Goal: Information Seeking & Learning: Find contact information

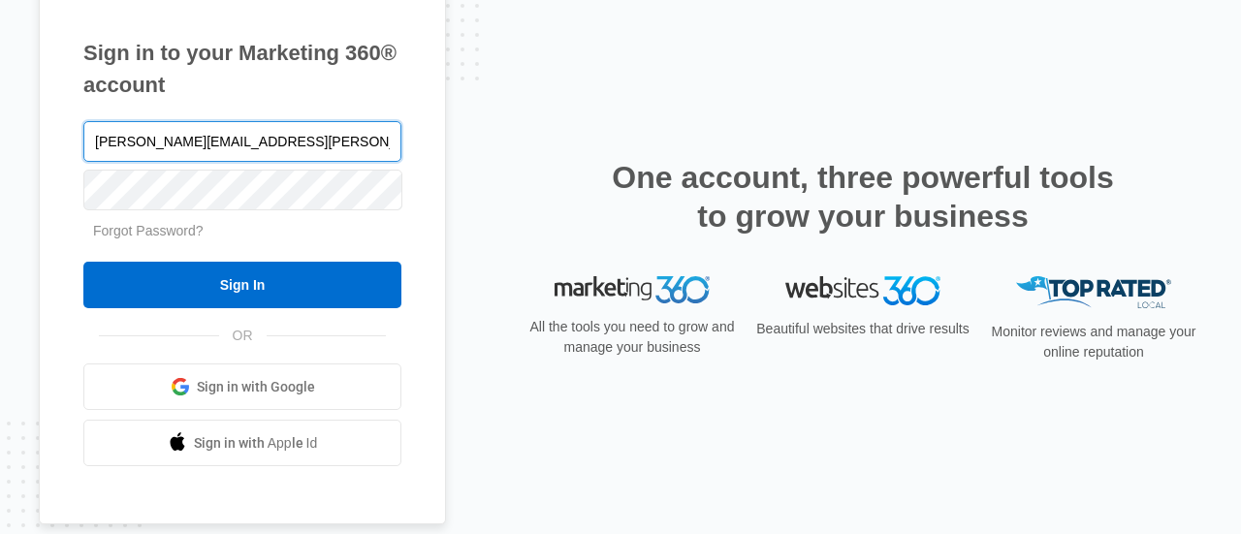
type input "[PERSON_NAME][EMAIL_ADDRESS][PERSON_NAME][DOMAIN_NAME]"
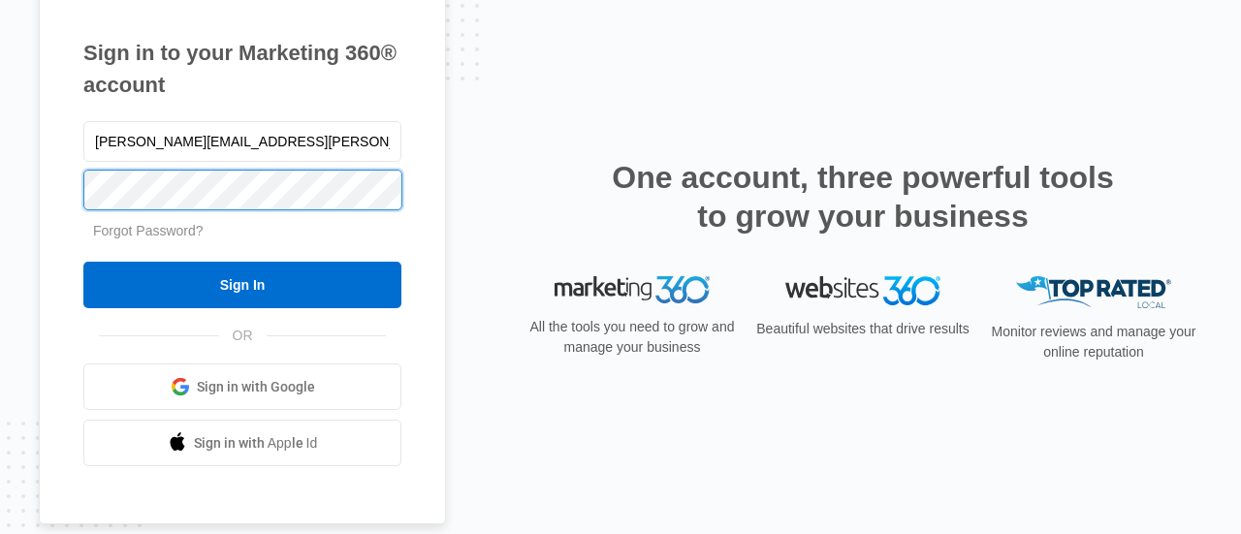
click at [83, 262] on input "Sign In" at bounding box center [242, 285] width 318 height 47
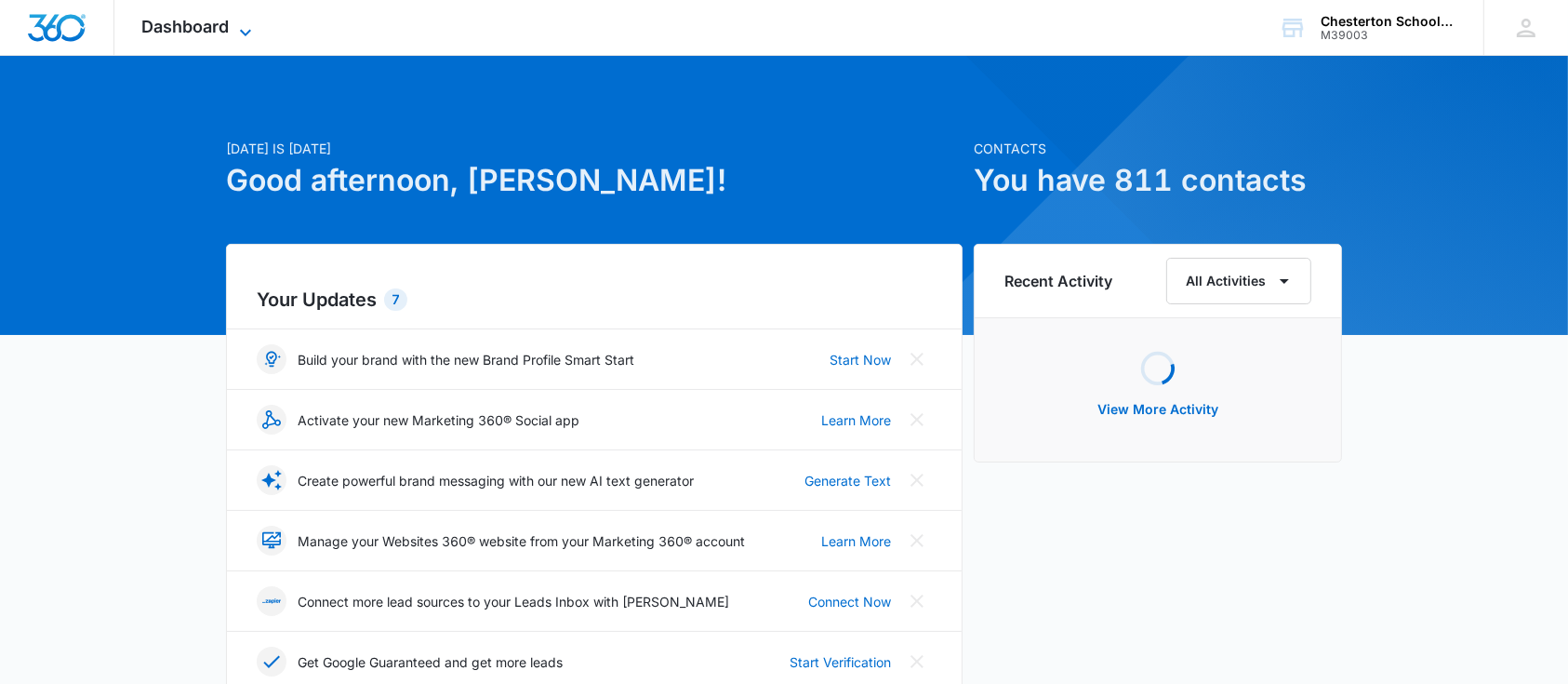
click at [213, 24] on span "Dashboard" at bounding box center [185, 26] width 87 height 19
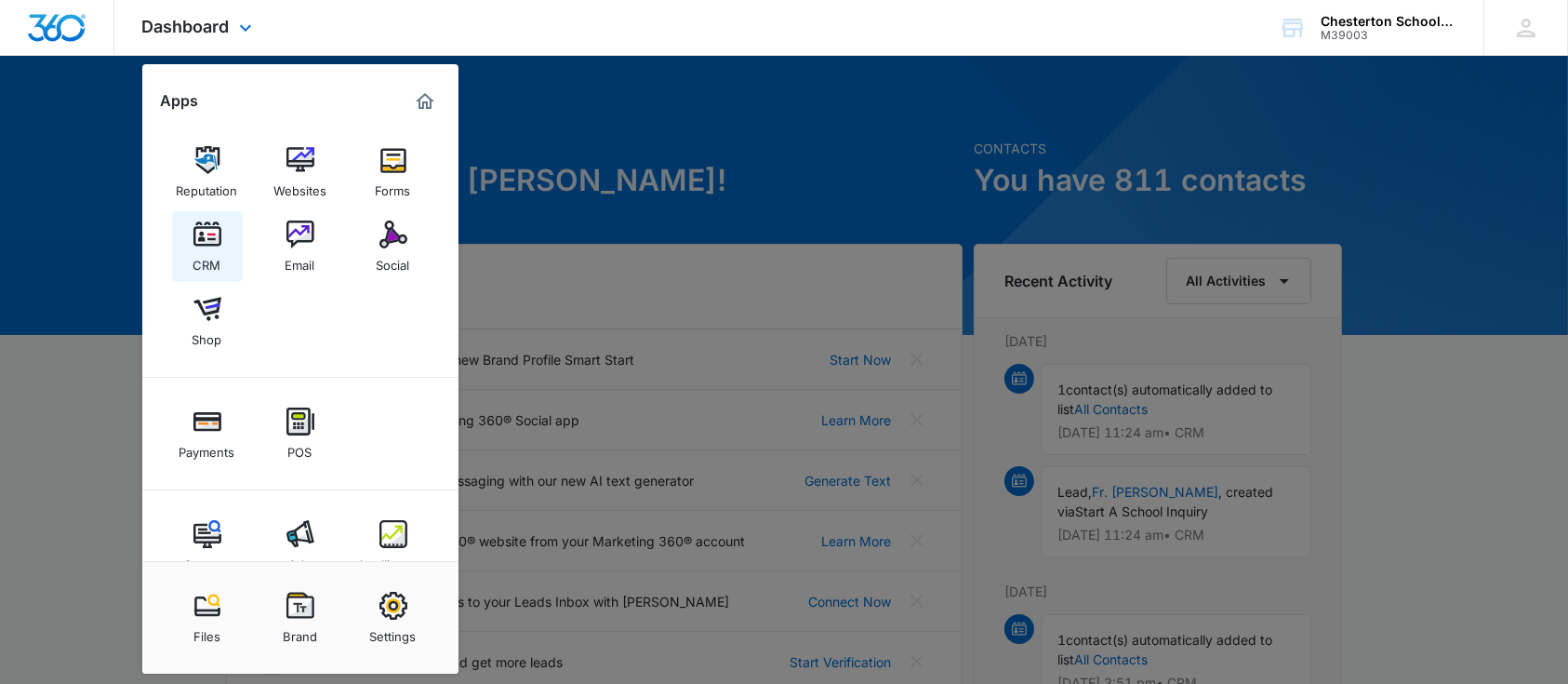
click at [194, 250] on div "CRM" at bounding box center [207, 260] width 28 height 24
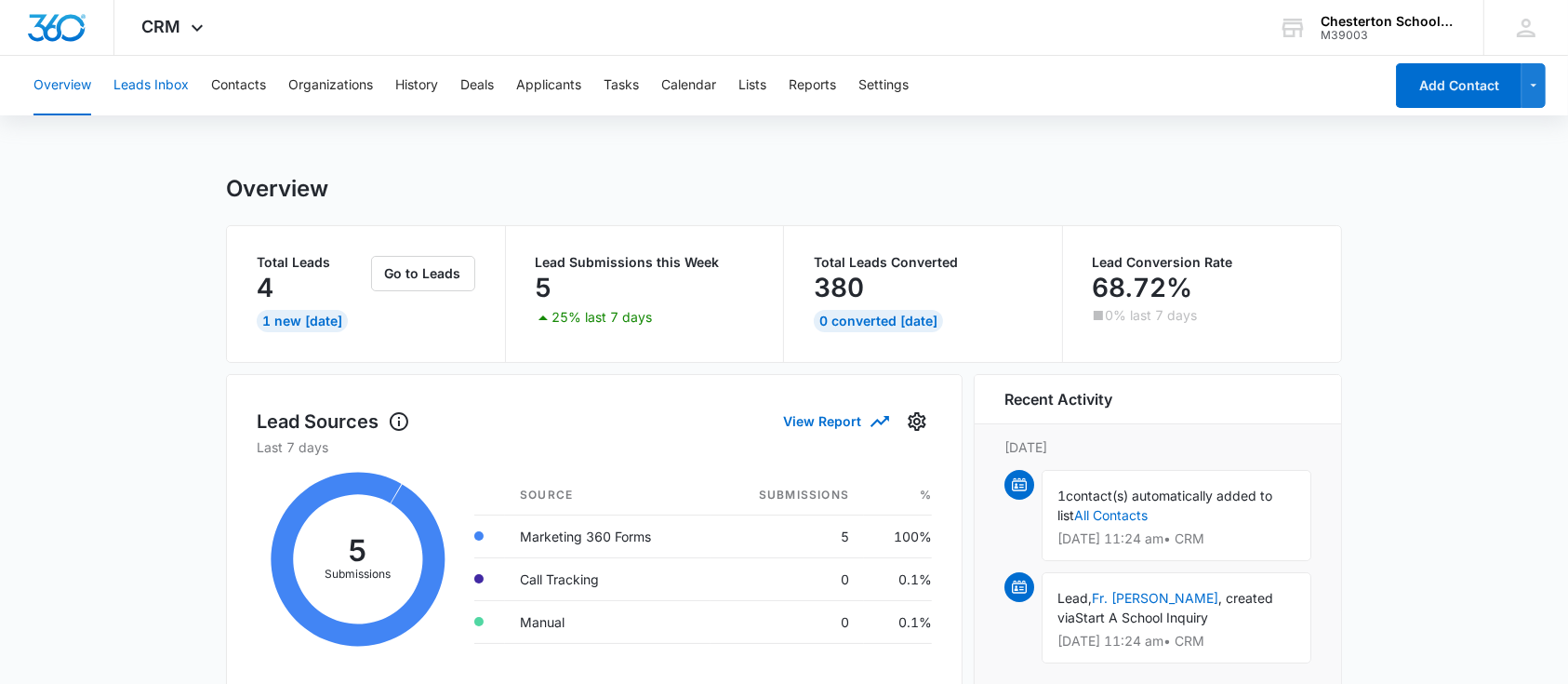
click at [159, 89] on button "Leads Inbox" at bounding box center [151, 85] width 76 height 59
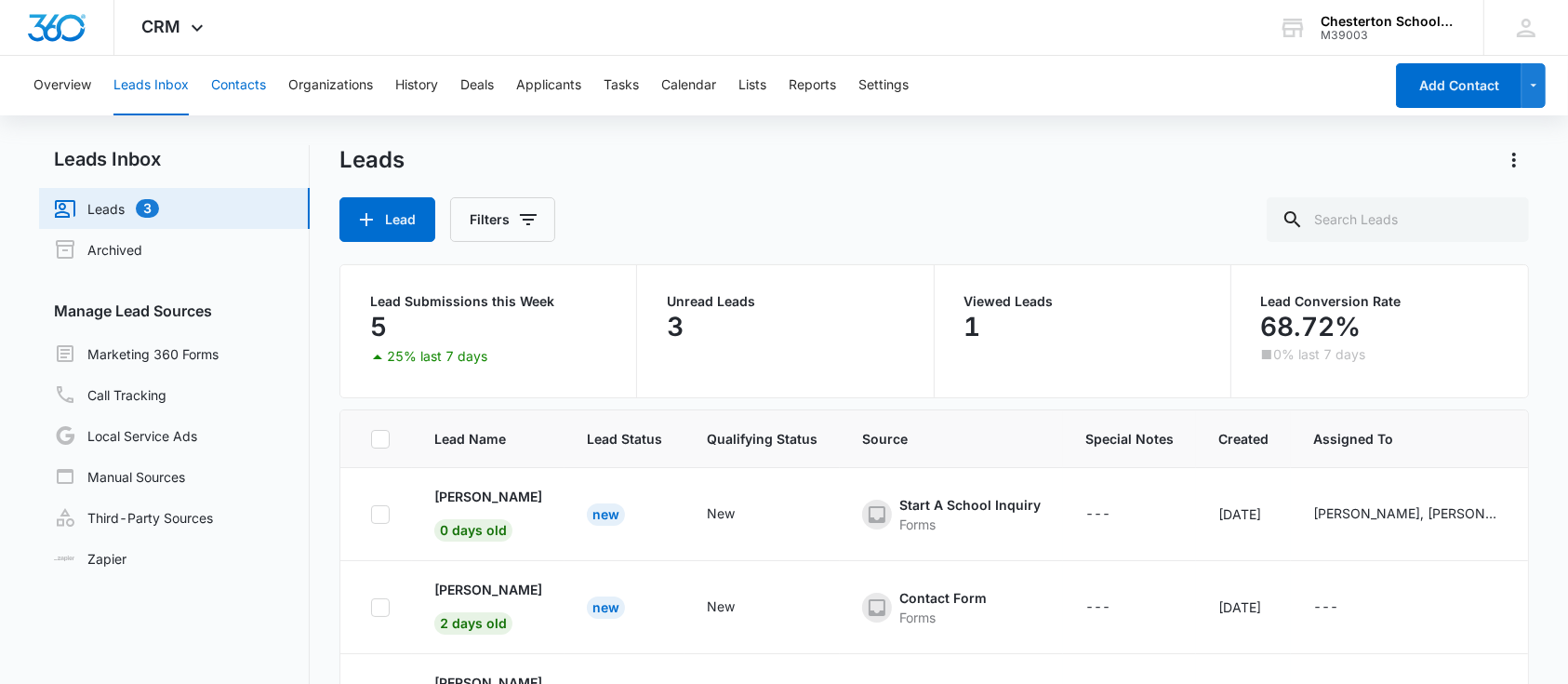
click at [230, 85] on button "Contacts" at bounding box center [238, 85] width 55 height 59
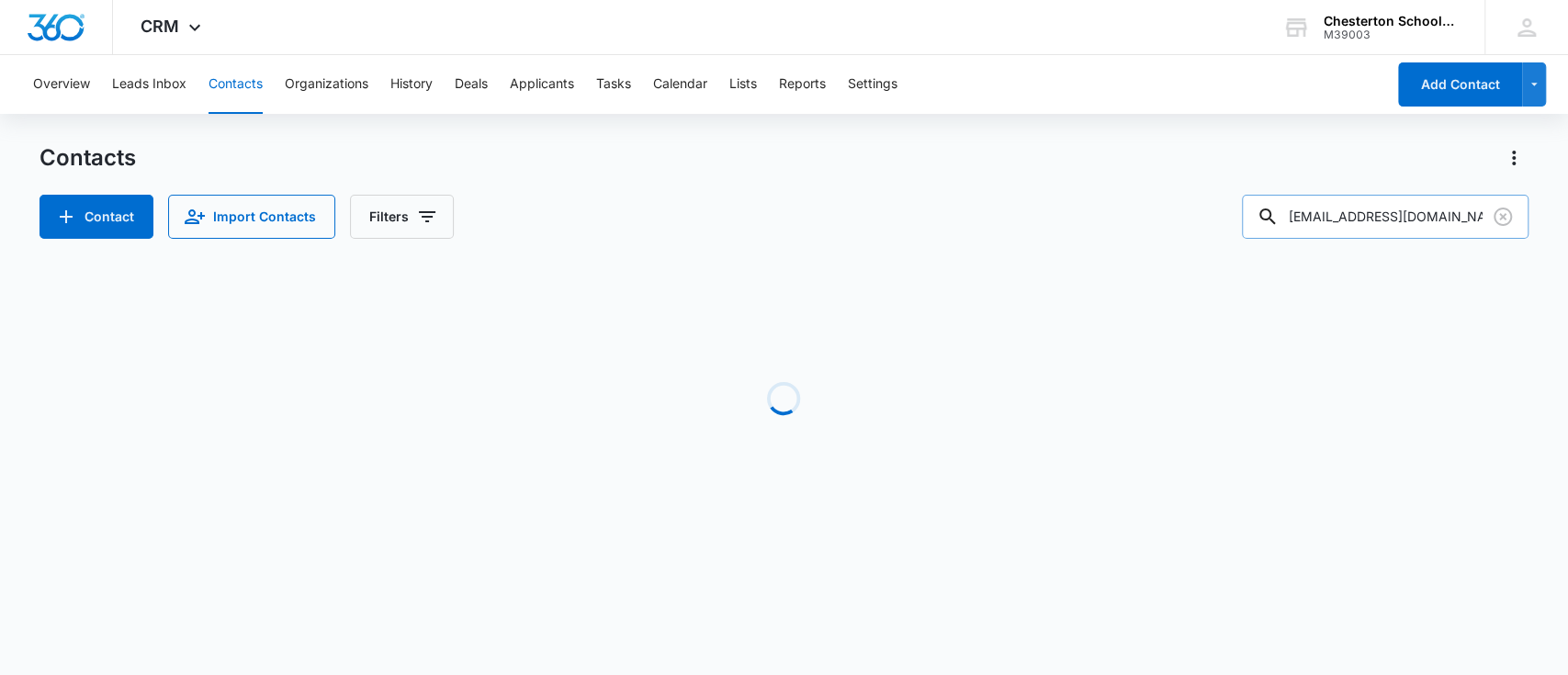
click at [1496, 199] on div at bounding box center [1502, 217] width 29 height 44
click at [1501, 234] on div at bounding box center [1502, 217] width 29 height 44
click at [1511, 214] on icon "Clear" at bounding box center [1502, 216] width 22 height 22
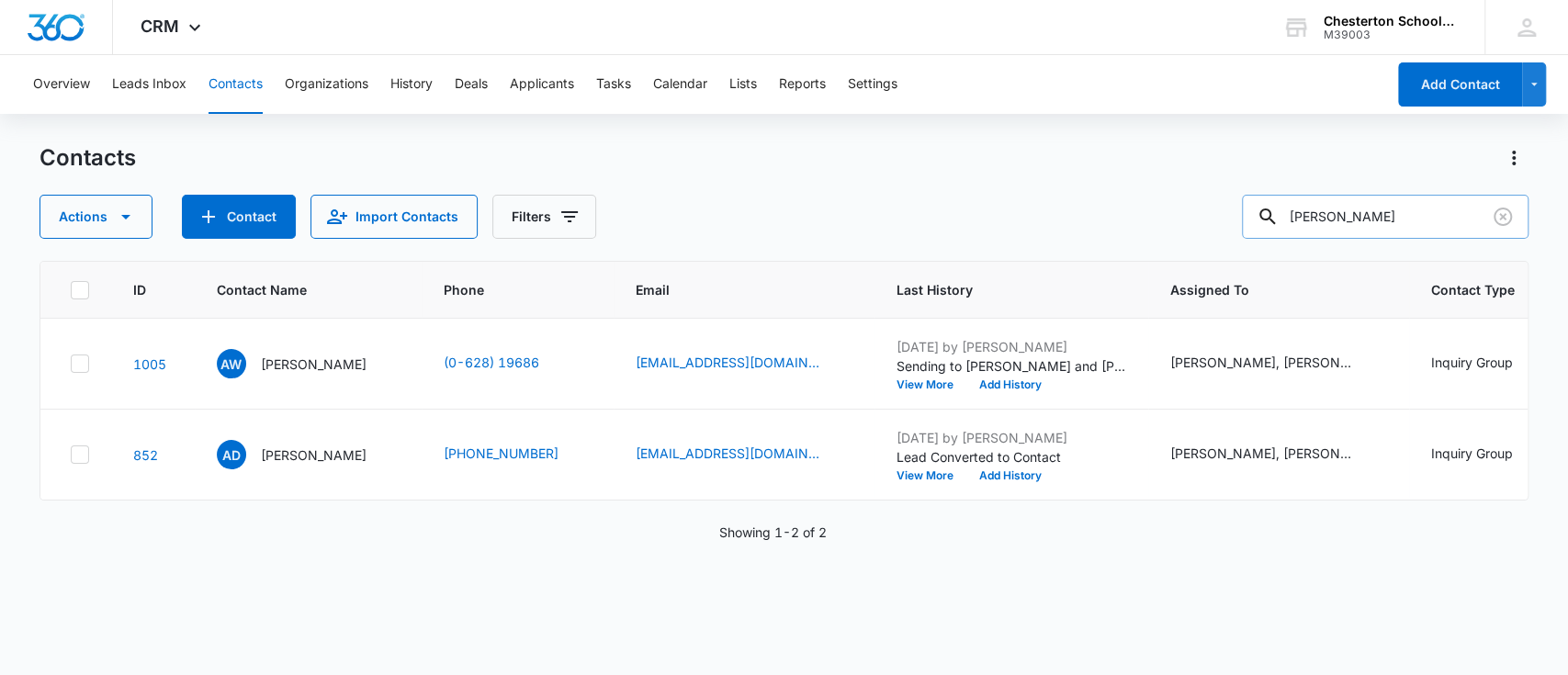
type input "[PERSON_NAME]"
click at [316, 450] on p "[PERSON_NAME]" at bounding box center [313, 454] width 106 height 19
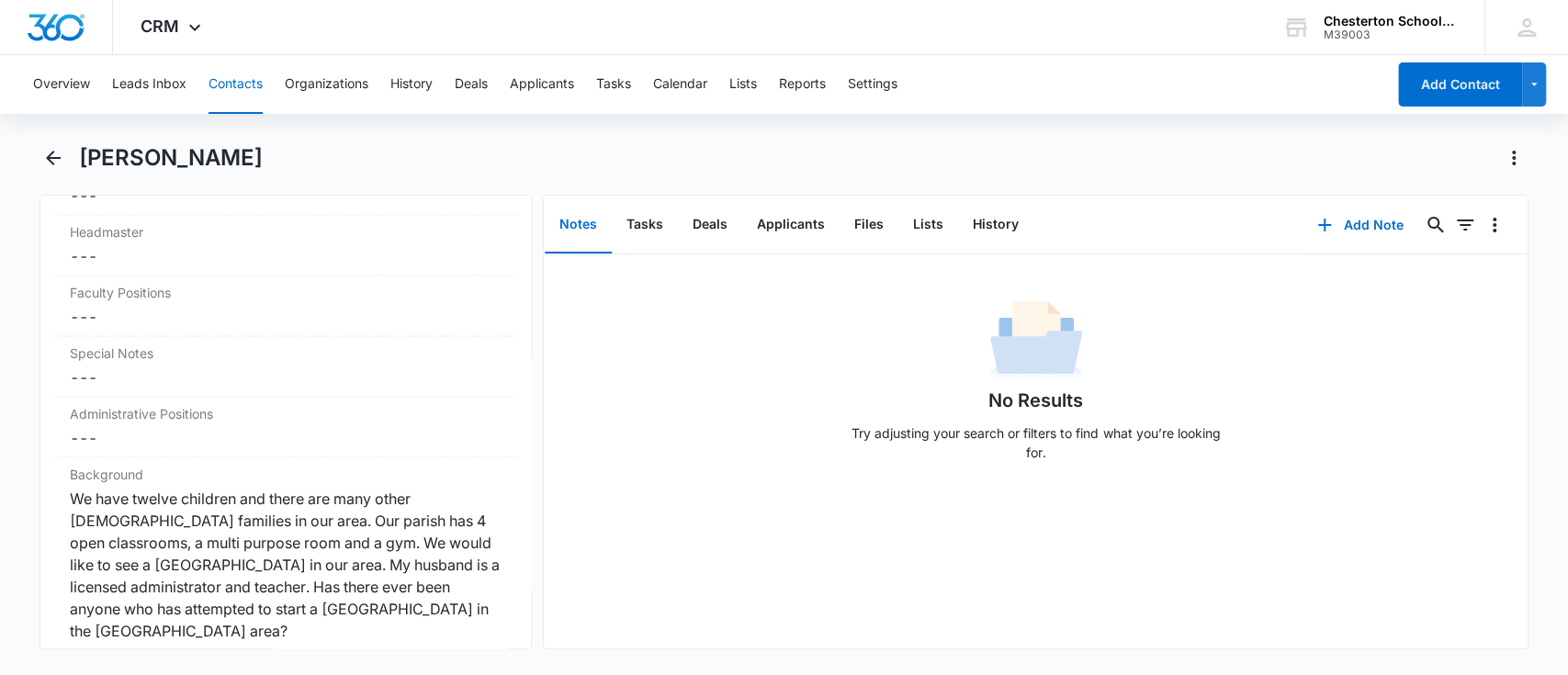
scroll to position [1892, 0]
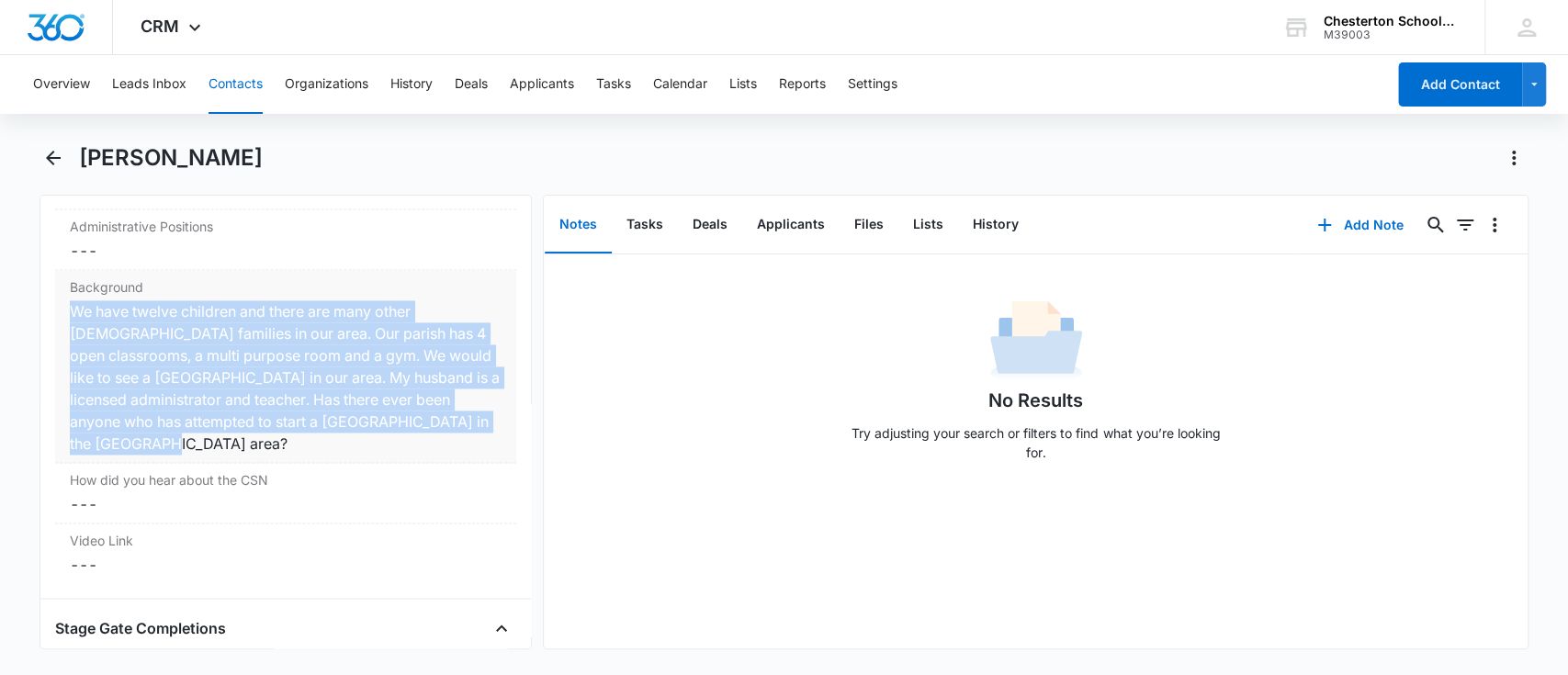
drag, startPoint x: 68, startPoint y: 311, endPoint x: 228, endPoint y: 451, distance: 212.6
click at [228, 451] on div "Background Cancel Save Changes We have twelve children and there are many other…" at bounding box center [286, 366] width 462 height 193
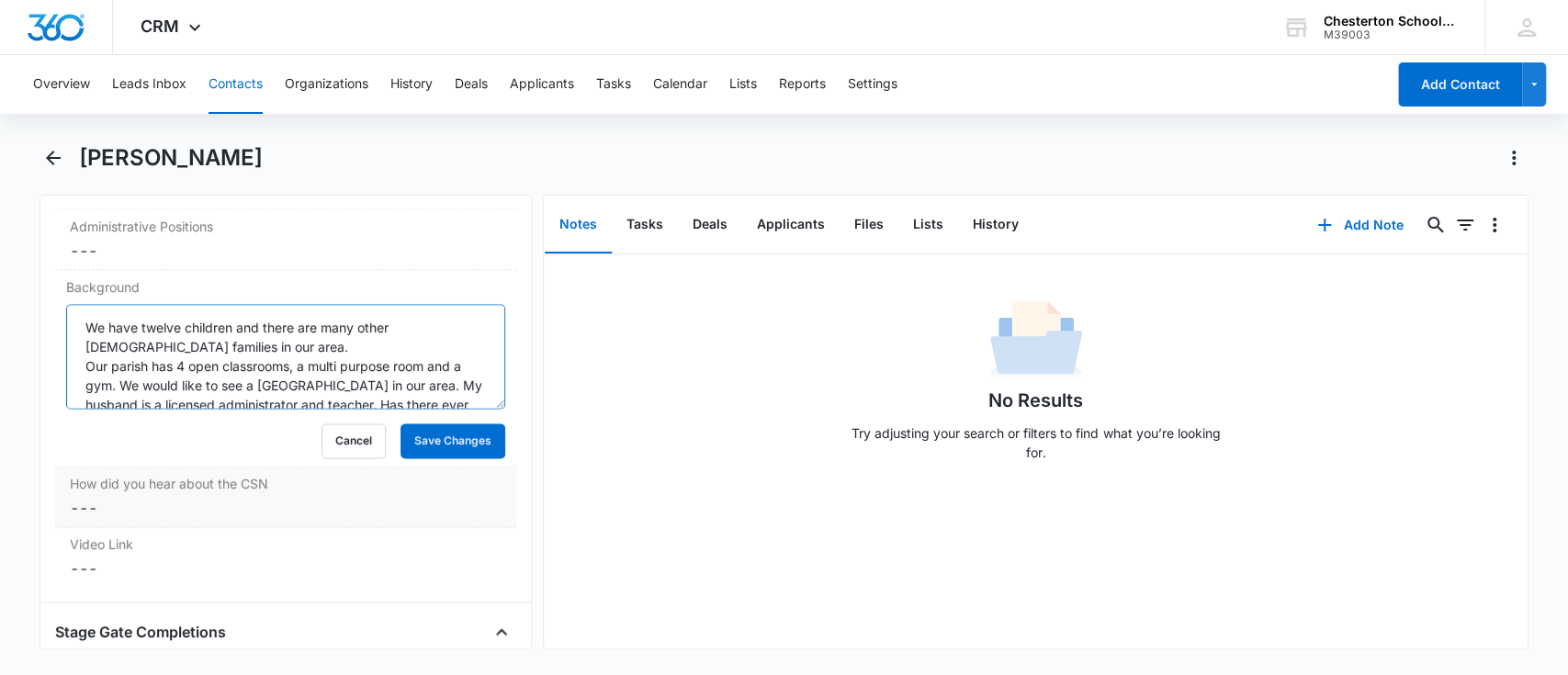
scroll to position [58, 0]
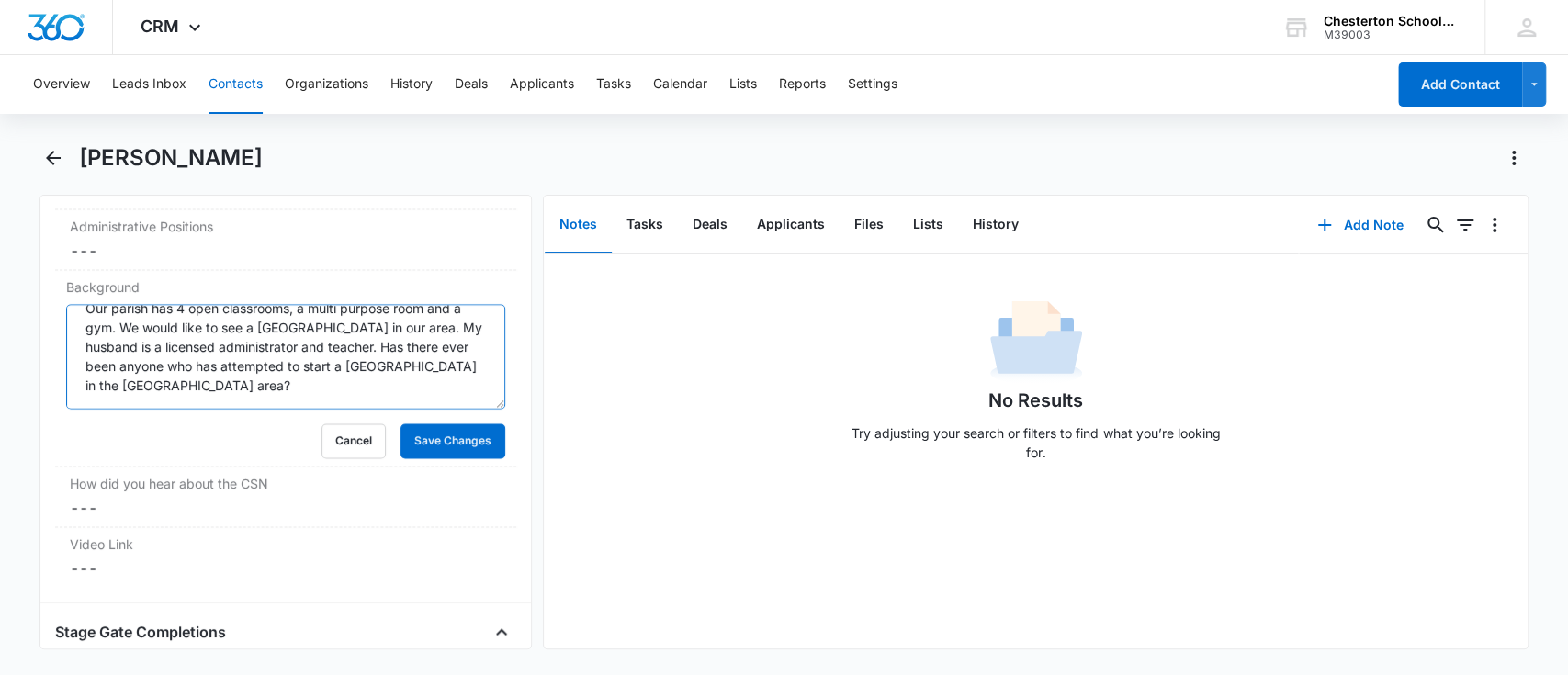
drag, startPoint x: 84, startPoint y: 320, endPoint x: 560, endPoint y: 454, distance: 494.5
click at [560, 454] on div "Remove HD Haley DeGracia Contact Info Name Cancel Save Changes Haley DeGracia P…" at bounding box center [784, 422] width 1489 height 454
click at [448, 179] on div "[PERSON_NAME]" at bounding box center [784, 169] width 1489 height 51
click at [333, 438] on button "Cancel" at bounding box center [353, 440] width 64 height 35
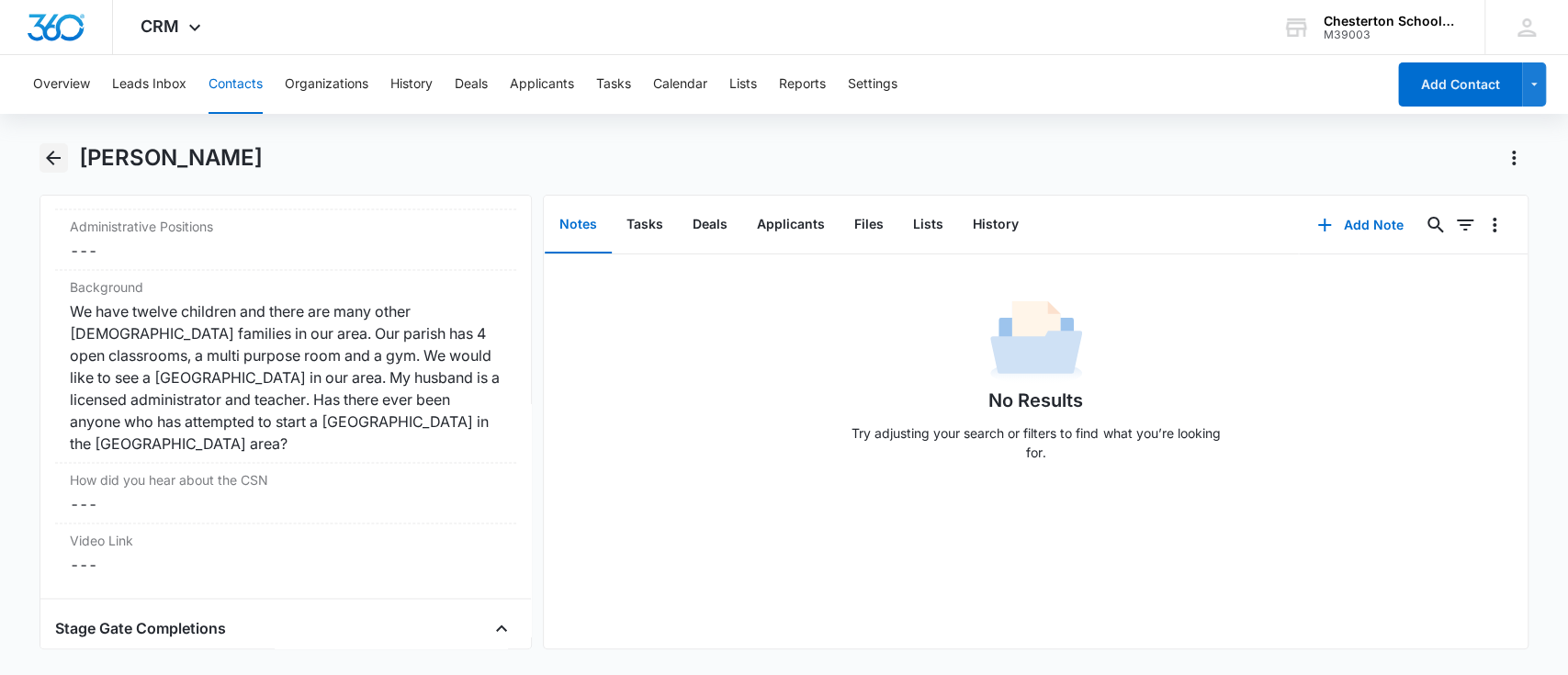
click at [47, 156] on icon "Back" at bounding box center [53, 158] width 15 height 15
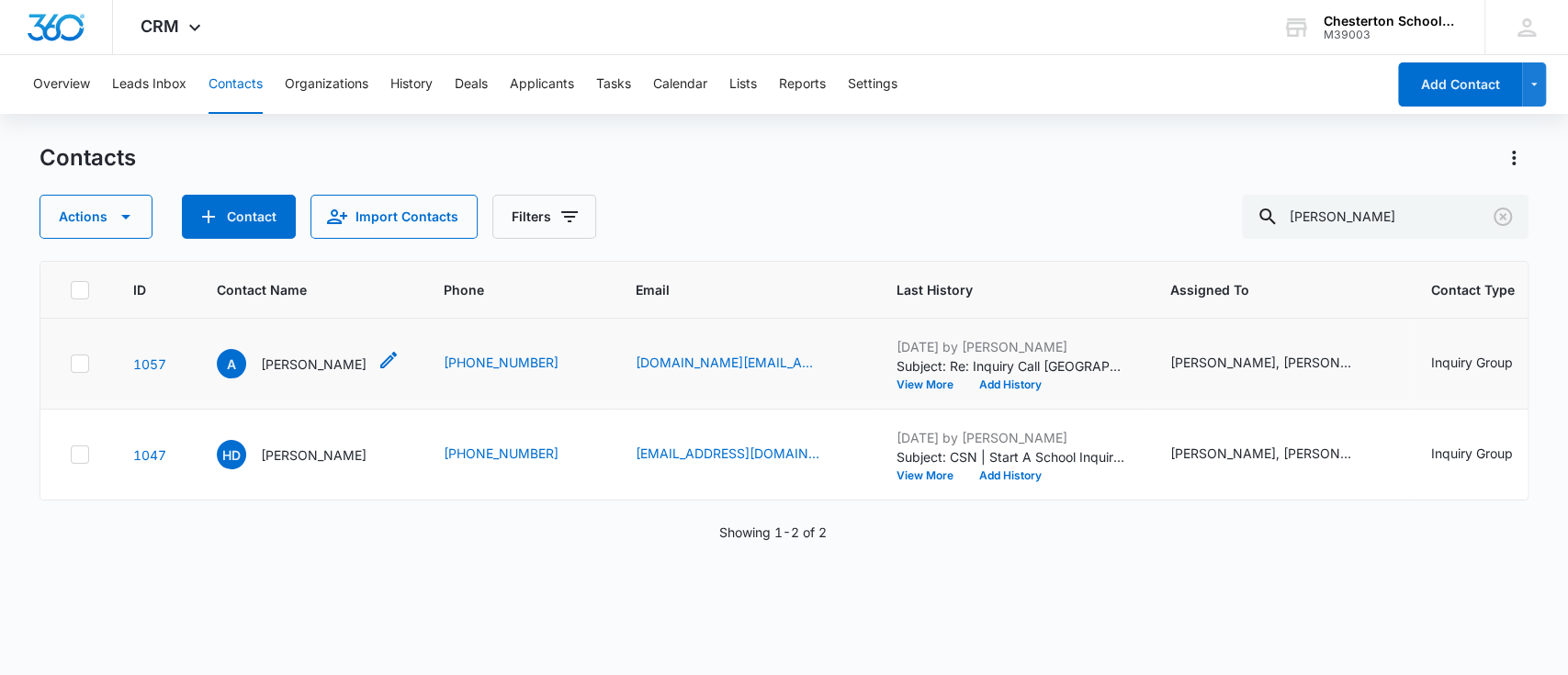
click at [263, 356] on p "[PERSON_NAME]" at bounding box center [313, 364] width 106 height 19
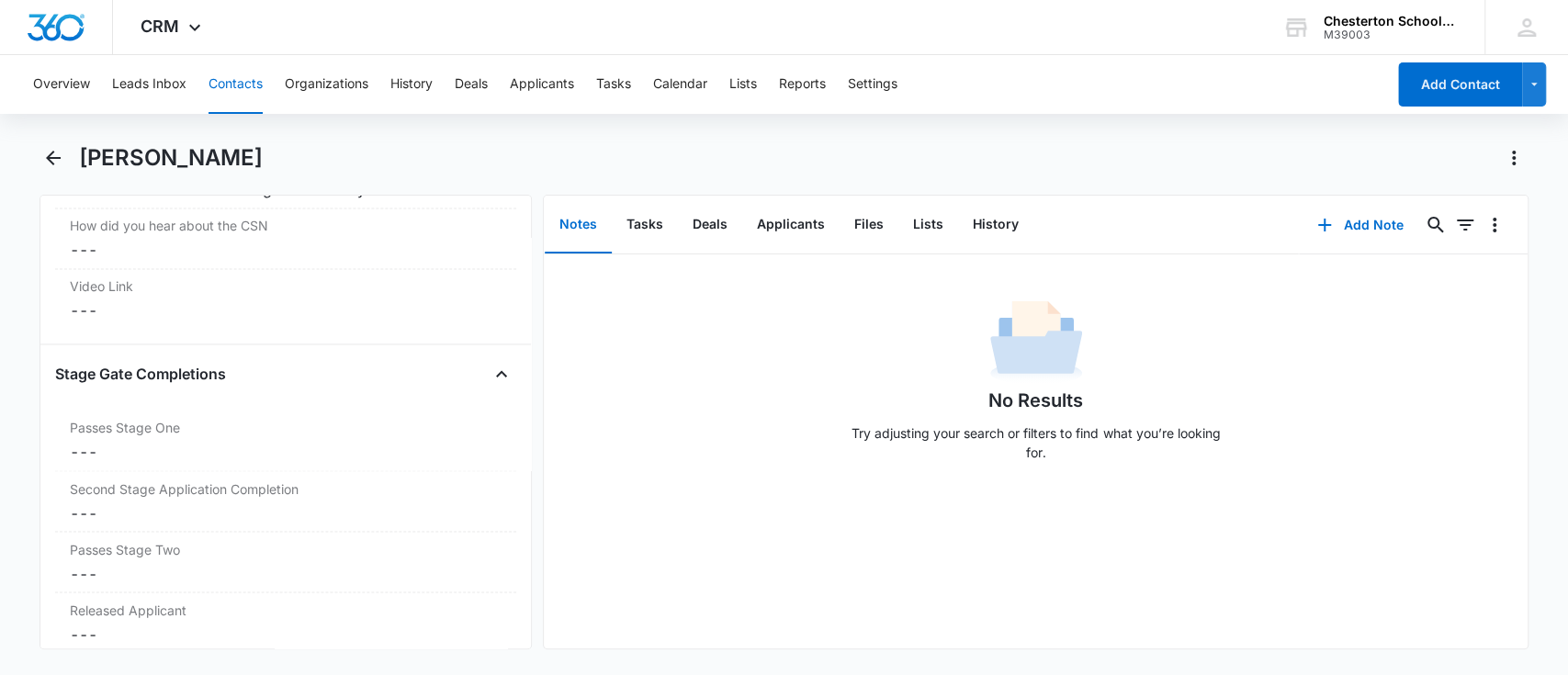
scroll to position [1866, 0]
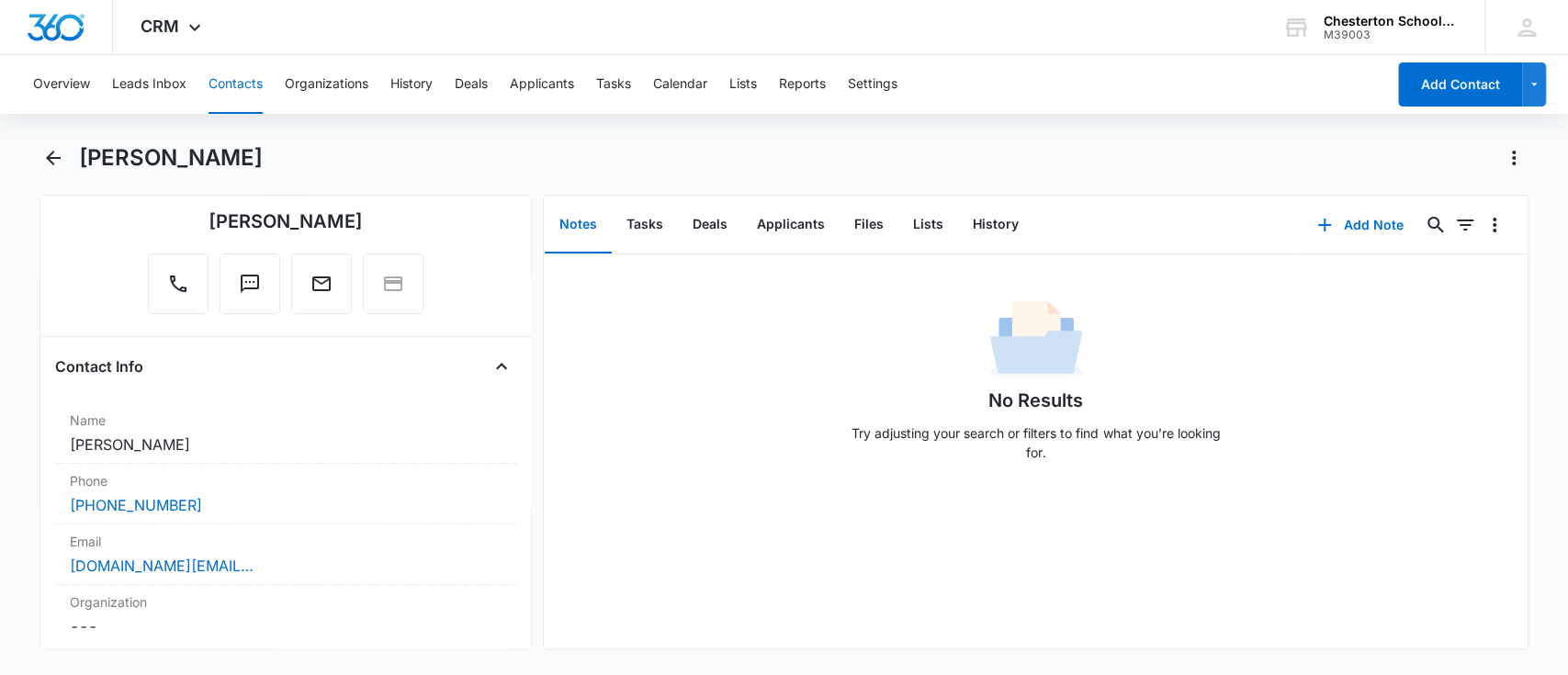
scroll to position [133, 0]
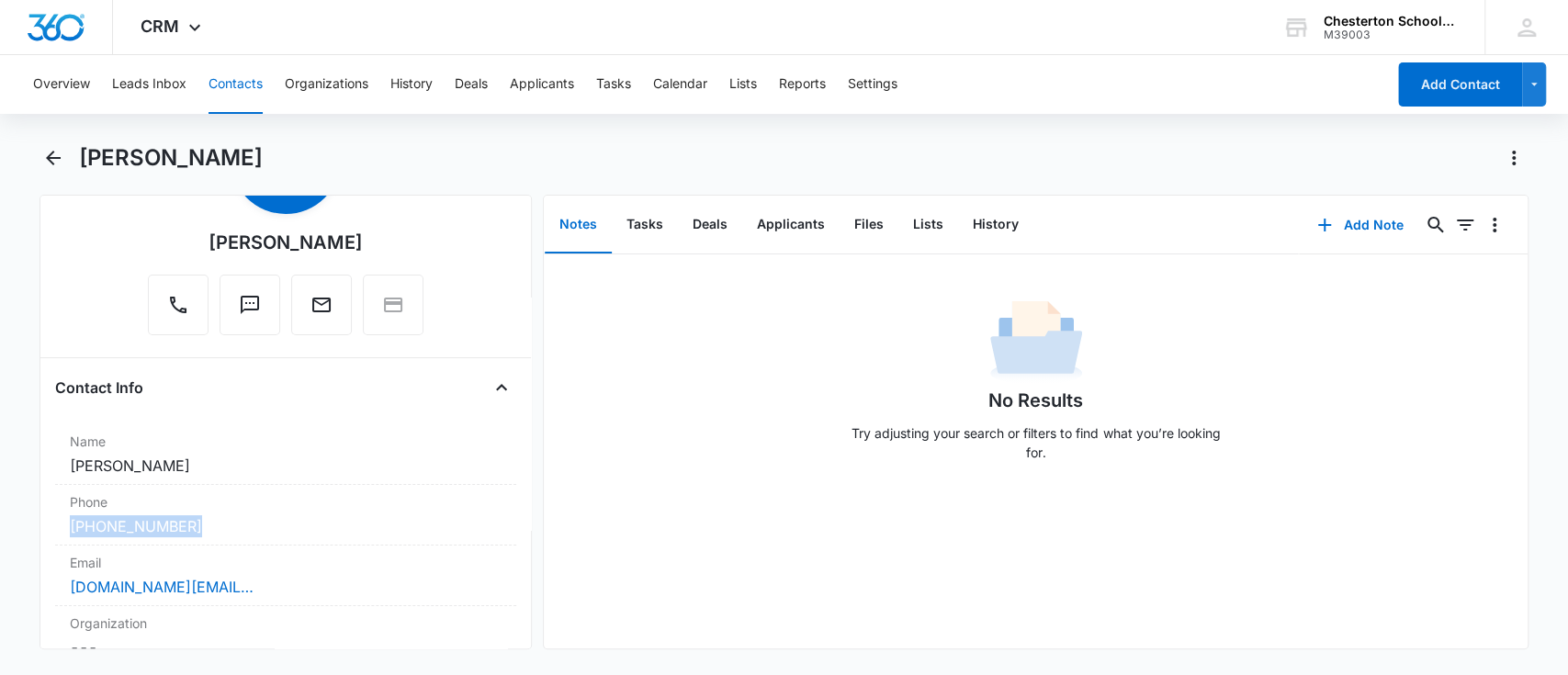
drag, startPoint x: 268, startPoint y: 531, endPoint x: 45, endPoint y: 528, distance: 223.0
click at [45, 528] on div "Remove A [PERSON_NAME] Contact Info Name Cancel Save Changes [PERSON_NAME] Phon…" at bounding box center [286, 422] width 493 height 454
copy link "[PHONE_NUMBER]"
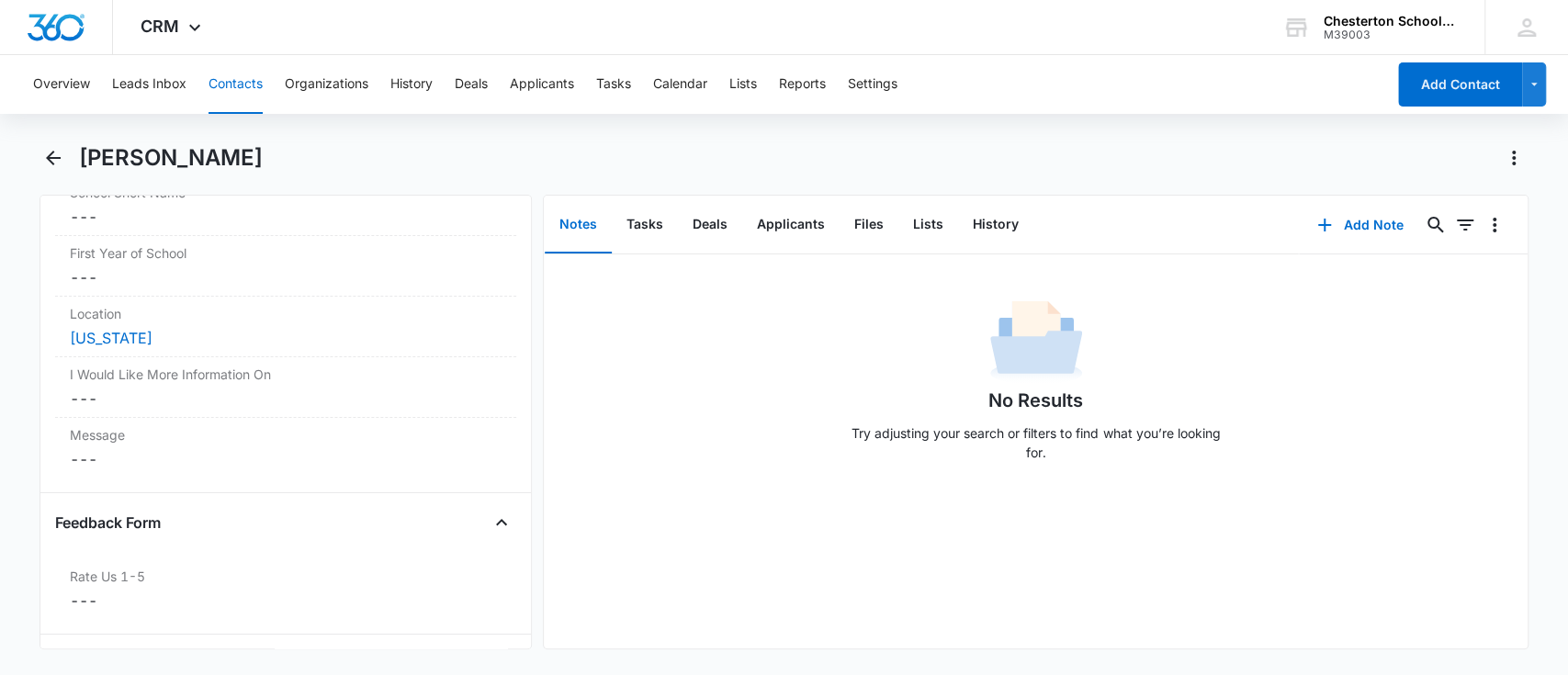
scroll to position [4176, 0]
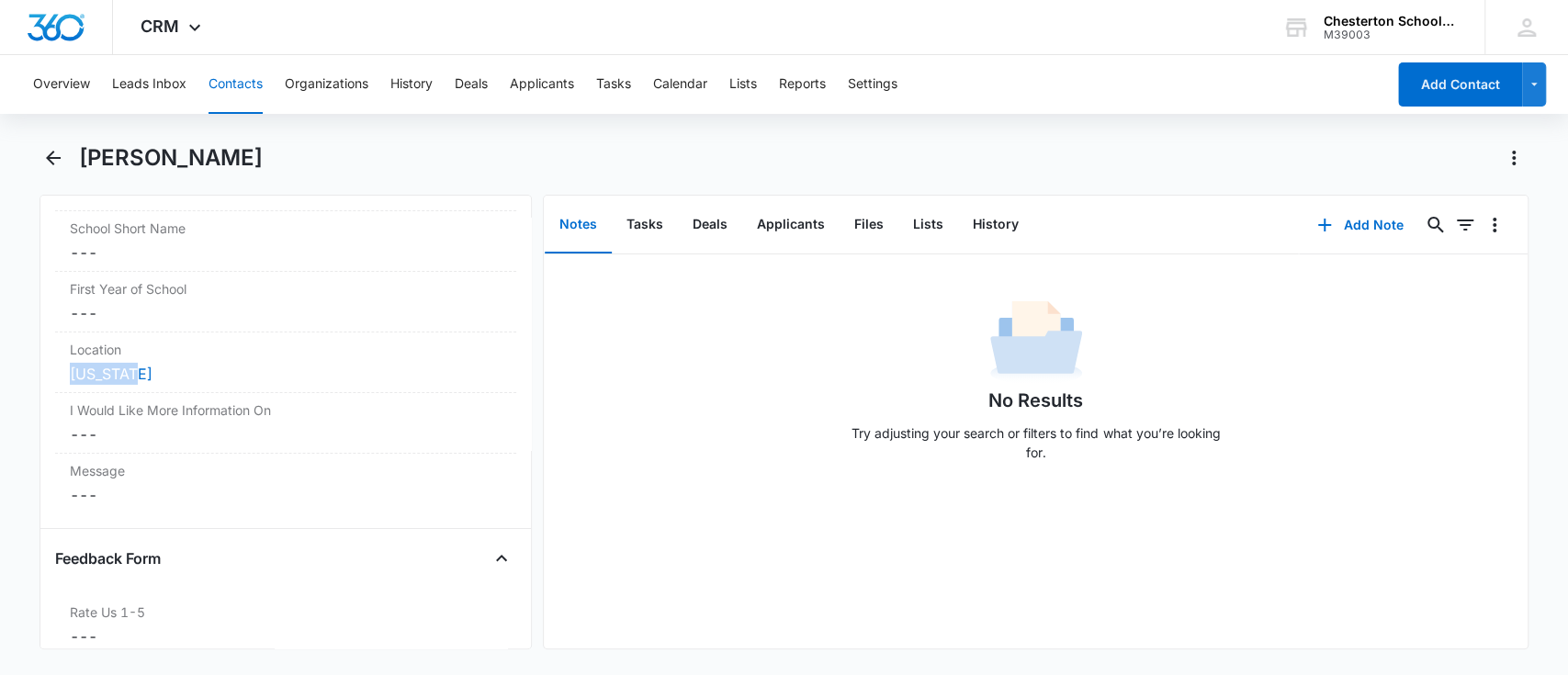
drag, startPoint x: 139, startPoint y: 377, endPoint x: 0, endPoint y: 364, distance: 139.6
click at [0, 364] on main "[PERSON_NAME] Remove A [PERSON_NAME] Contact Info Name Cancel Save Changes [PER…" at bounding box center [784, 407] width 1568 height 528
copy link "[US_STATE]"
click at [62, 145] on button "Back" at bounding box center [54, 157] width 28 height 29
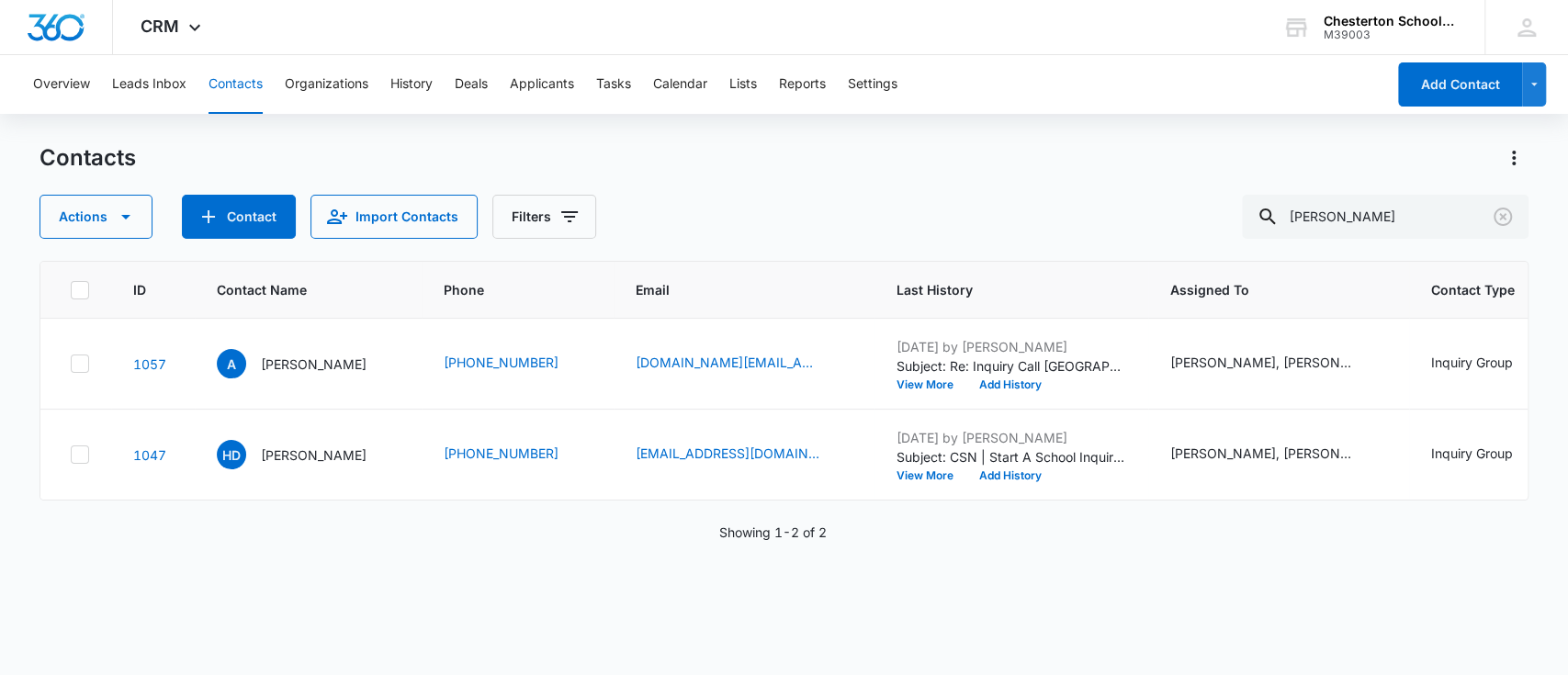
click at [241, 74] on button "Contacts" at bounding box center [235, 84] width 54 height 59
drag, startPoint x: 1411, startPoint y: 219, endPoint x: 850, endPoint y: 250, distance: 561.9
click at [850, 250] on div "Contacts Actions Contact Import Contacts Filters [PERSON_NAME] ID Contact Name …" at bounding box center [784, 408] width 1489 height 530
paste input "[PERSON_NAME]"
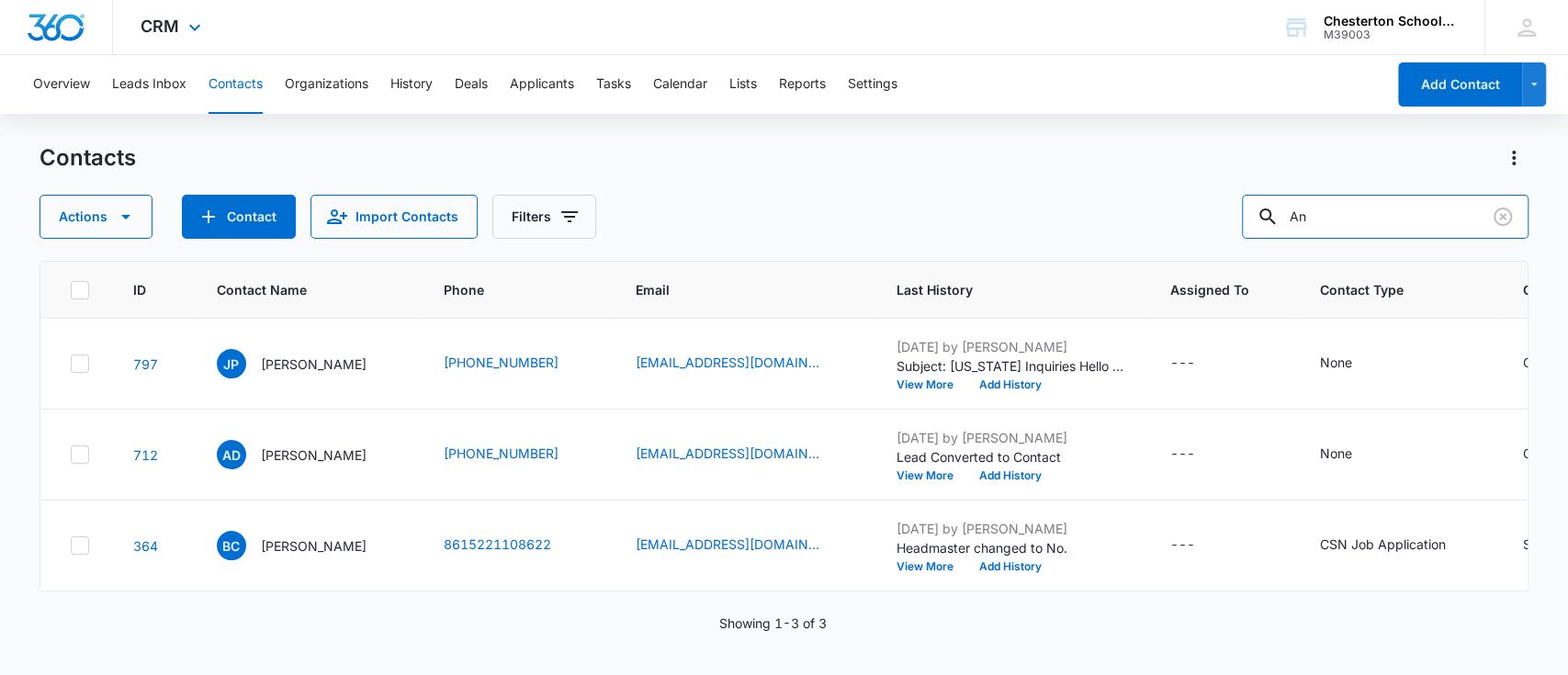
type input "A"
paste input "[EMAIL_ADDRESS][DOMAIN_NAME]"
type input "[EMAIL_ADDRESS][DOMAIN_NAME]"
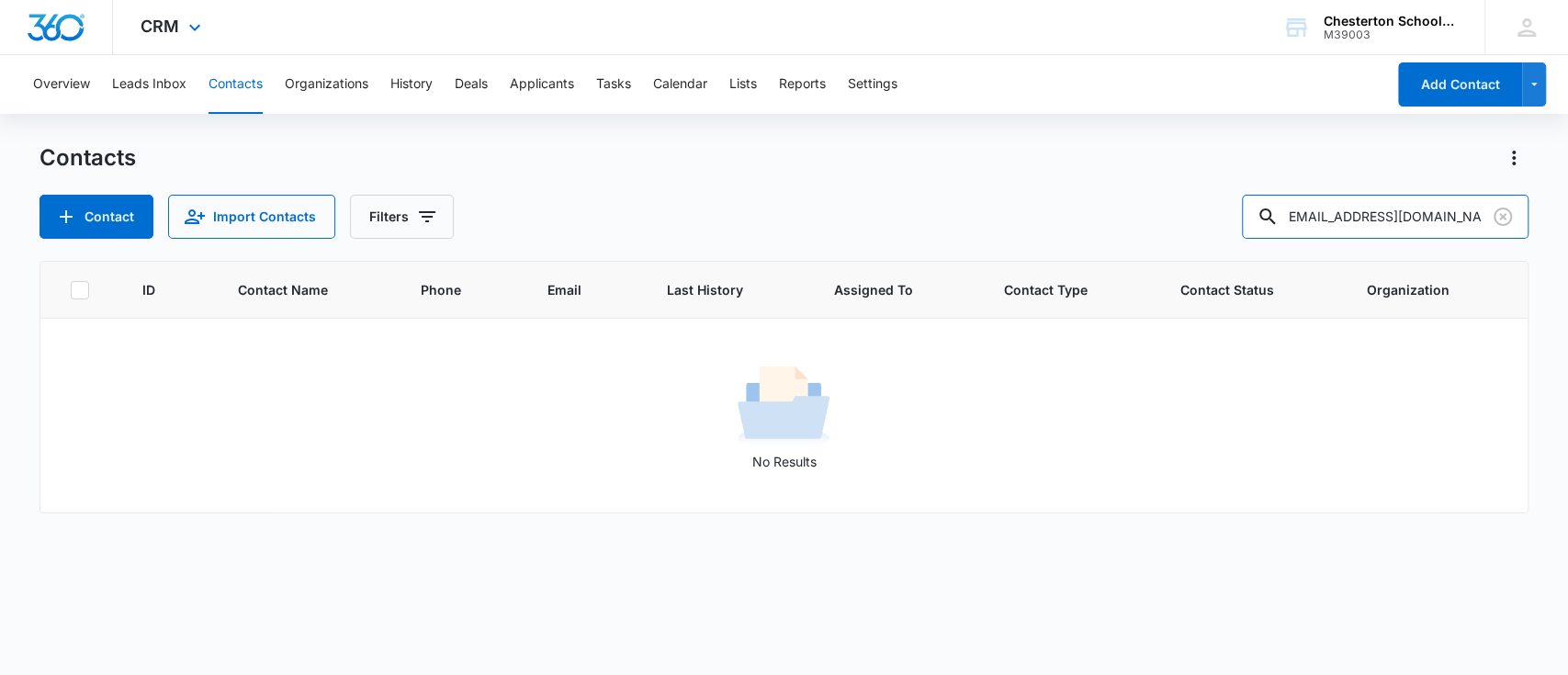
scroll to position [0, 0]
click at [1502, 220] on icon "Clear" at bounding box center [1502, 216] width 22 height 22
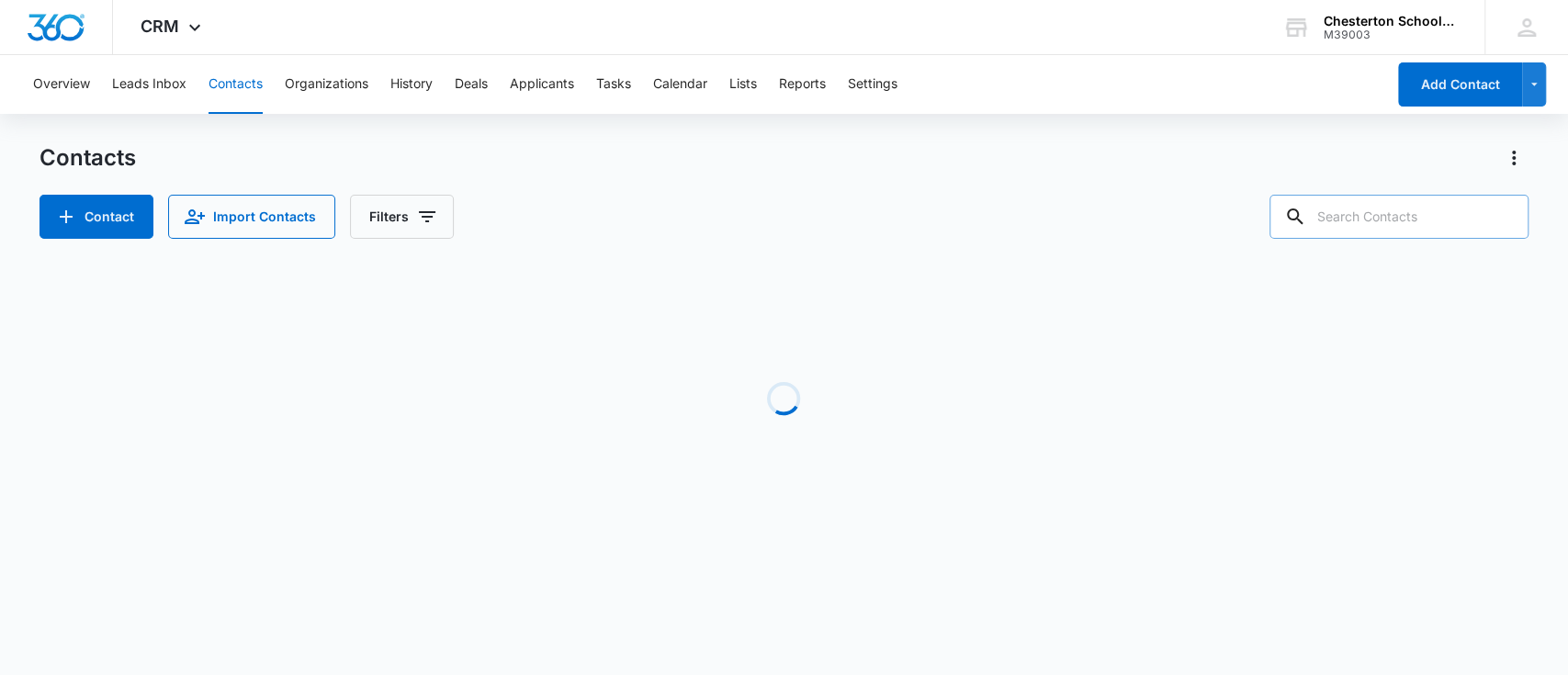
paste input "[EMAIL_ADDRESS][PERSON_NAME][DOMAIN_NAME]"
type input "[EMAIL_ADDRESS][PERSON_NAME][DOMAIN_NAME]"
